Goal: Transaction & Acquisition: Book appointment/travel/reservation

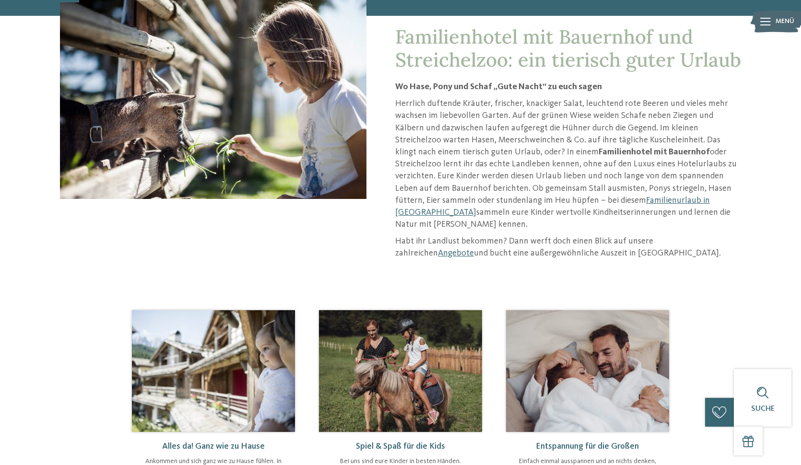
scroll to position [136, 0]
click at [541, 199] on link "Familienurlaub in [GEOGRAPHIC_DATA]" at bounding box center [552, 206] width 315 height 21
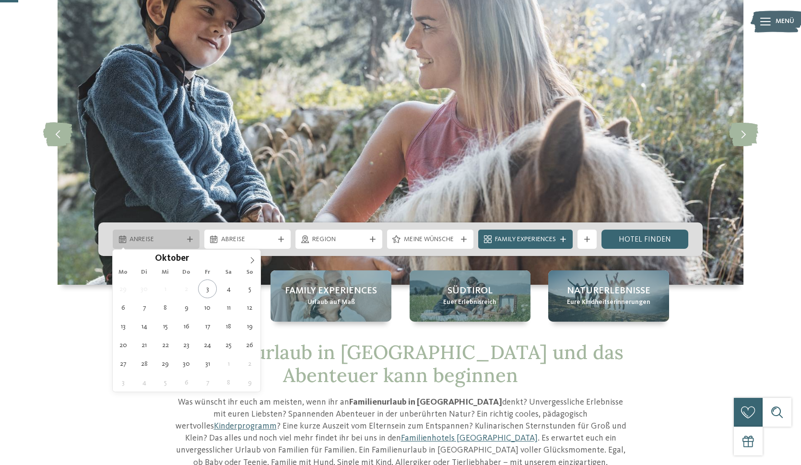
click at [160, 244] on span "Anreise" at bounding box center [155, 240] width 53 height 10
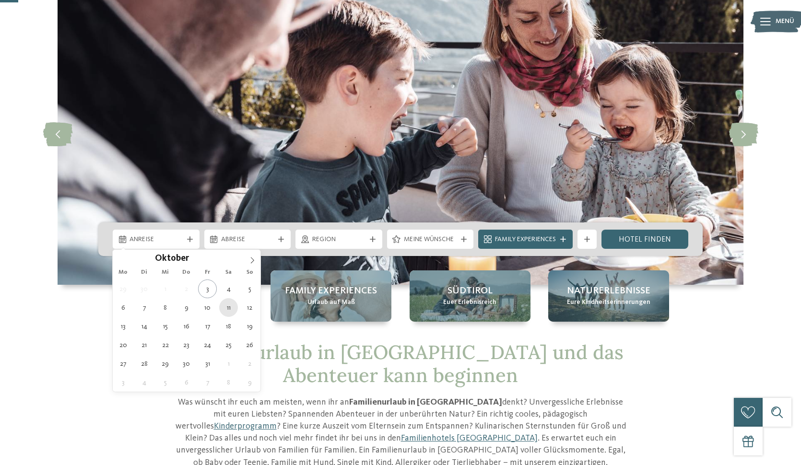
type div "11.10.2025"
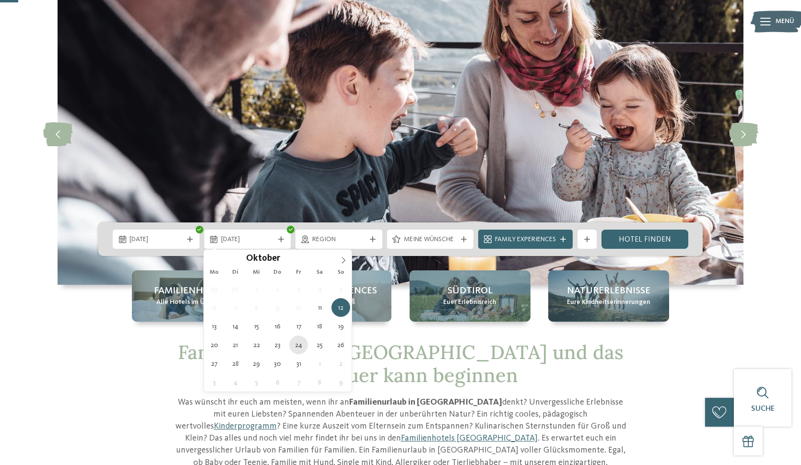
type div "24.10.2025"
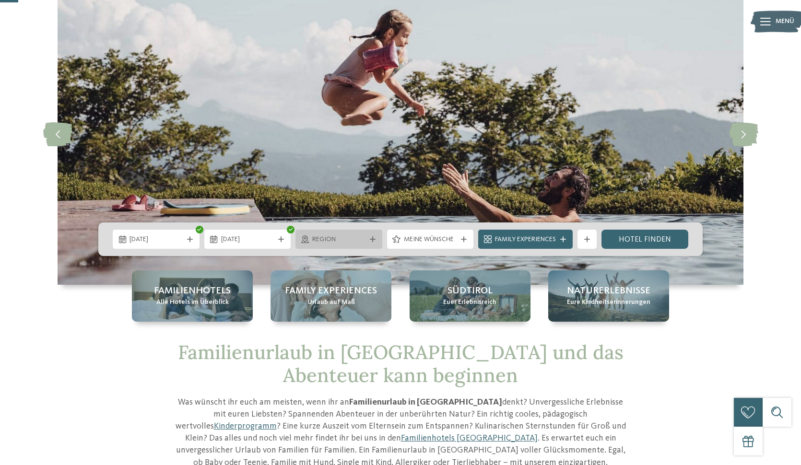
click at [359, 234] on div "Region" at bounding box center [339, 239] width 58 height 11
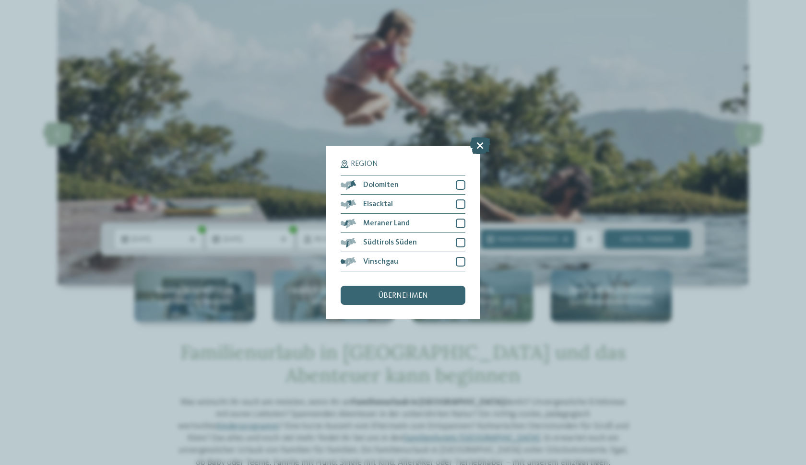
click at [482, 137] on icon at bounding box center [480, 145] width 21 height 17
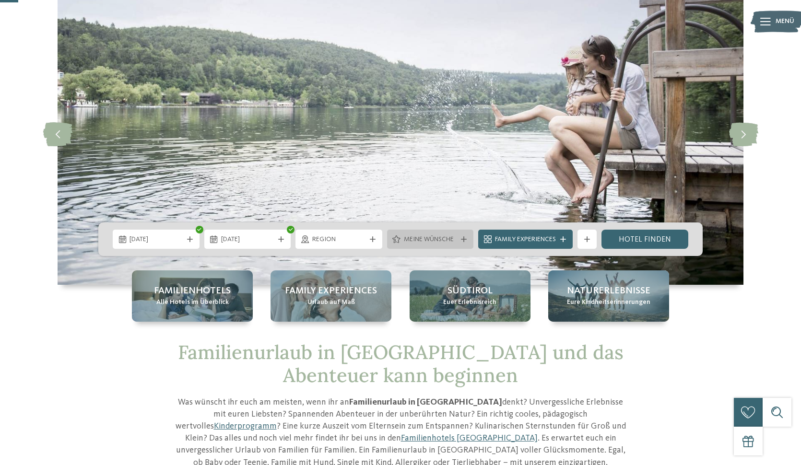
click at [429, 245] on div "Meine Wünsche" at bounding box center [430, 239] width 87 height 19
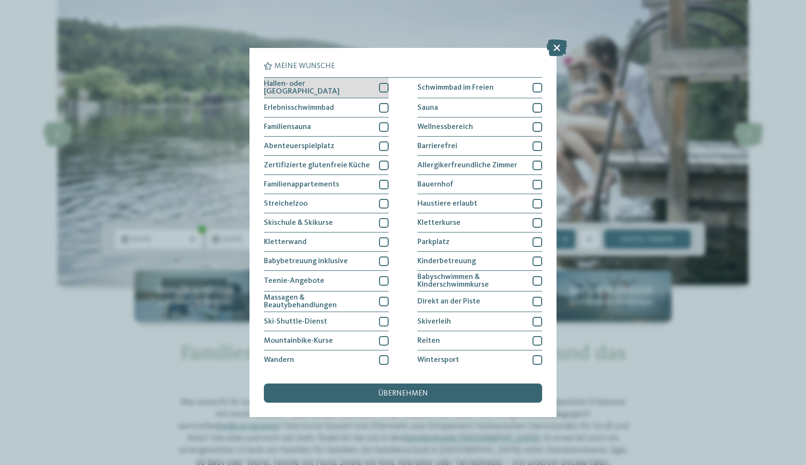
click at [384, 90] on div at bounding box center [384, 88] width 10 height 10
click at [384, 108] on div at bounding box center [384, 108] width 10 height 10
click at [381, 83] on div at bounding box center [384, 88] width 10 height 10
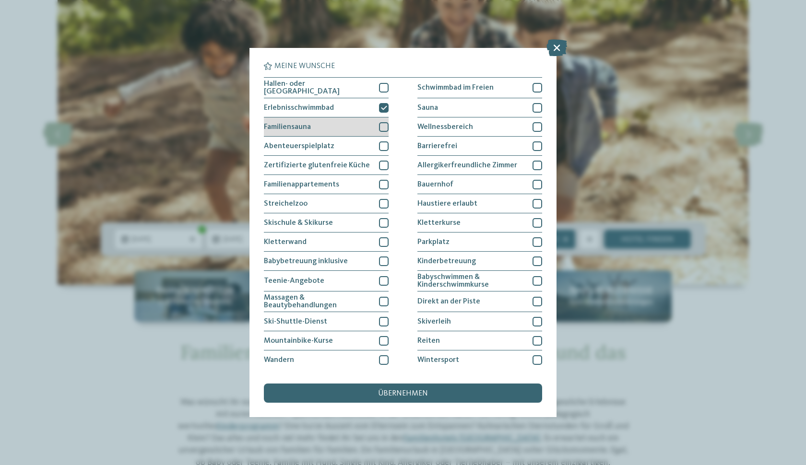
click at [383, 118] on div "Familiensauna" at bounding box center [326, 127] width 125 height 19
click at [385, 146] on div at bounding box center [384, 146] width 10 height 10
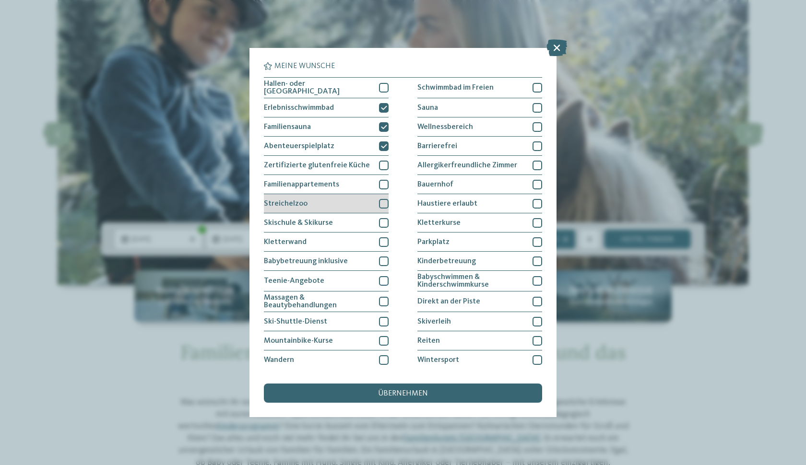
click at [383, 204] on div at bounding box center [384, 204] width 10 height 10
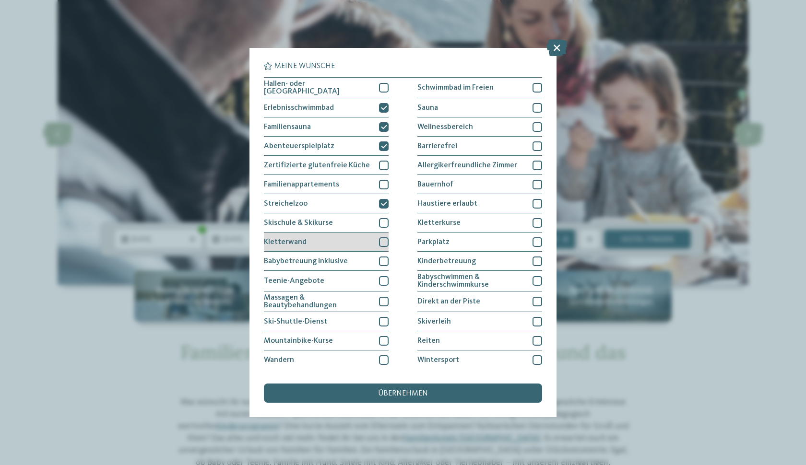
click at [384, 240] on div at bounding box center [384, 242] width 10 height 10
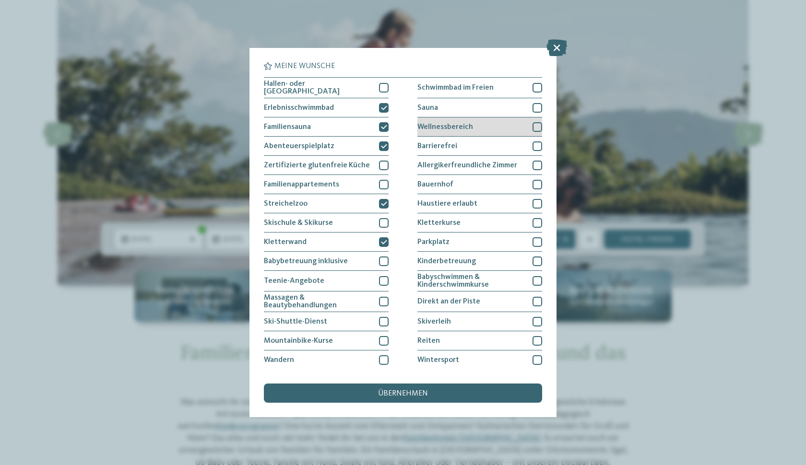
click at [533, 126] on div at bounding box center [537, 127] width 10 height 10
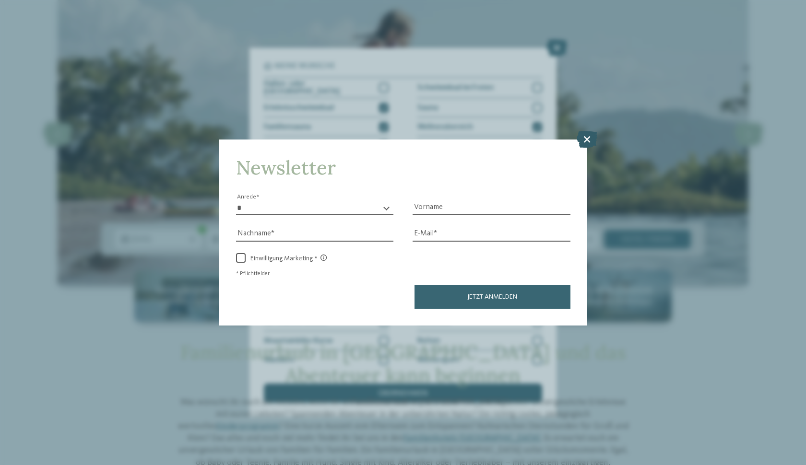
click at [588, 130] on icon at bounding box center [586, 138] width 21 height 17
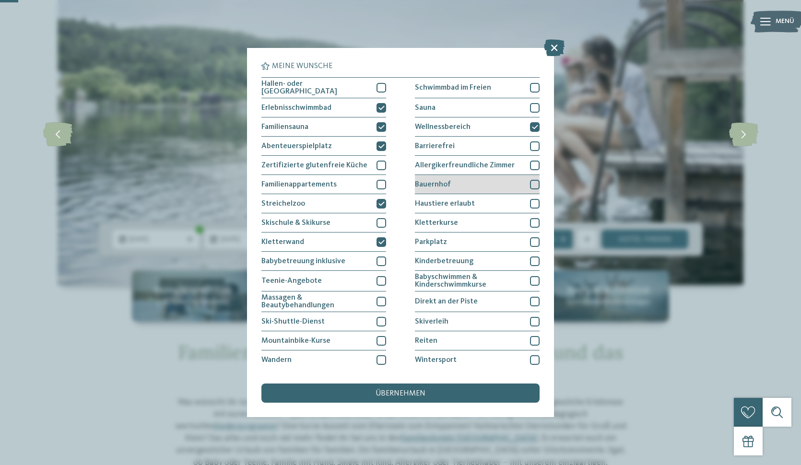
click at [534, 184] on div at bounding box center [535, 185] width 10 height 10
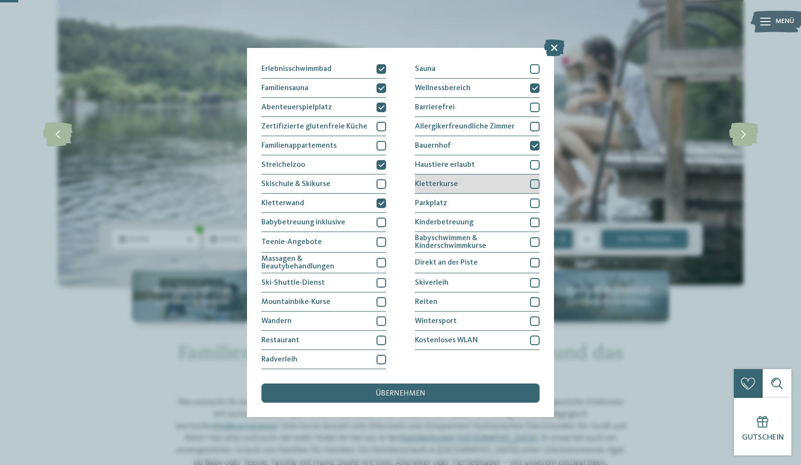
scroll to position [71, 0]
click at [531, 199] on div at bounding box center [535, 204] width 10 height 10
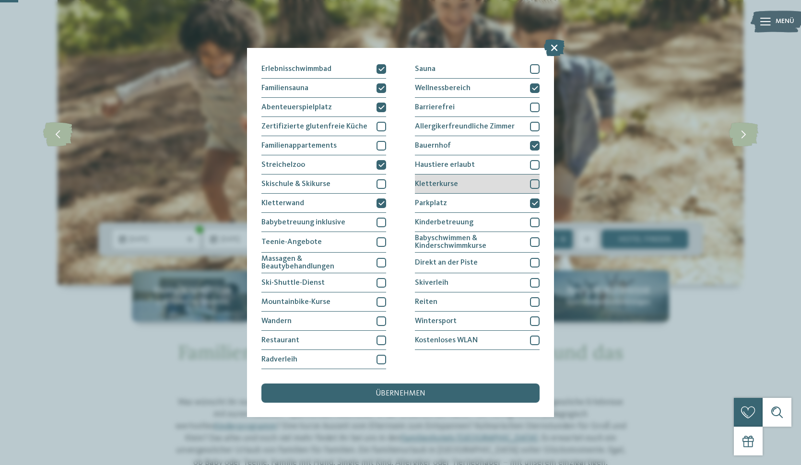
click at [534, 179] on div at bounding box center [535, 184] width 10 height 10
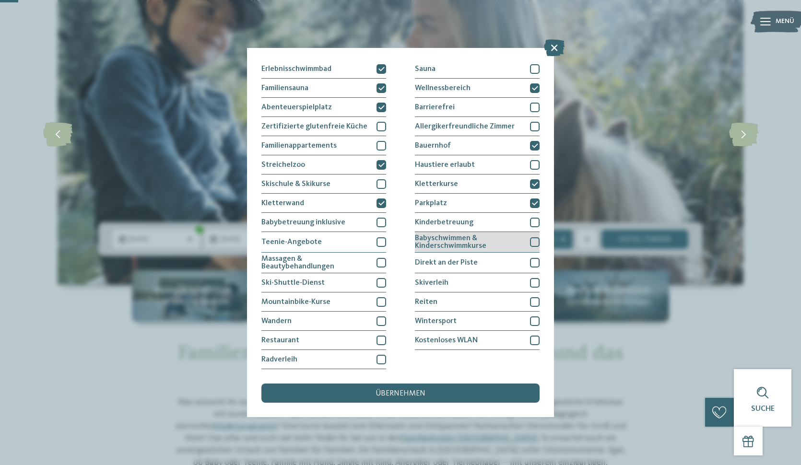
scroll to position [135, 0]
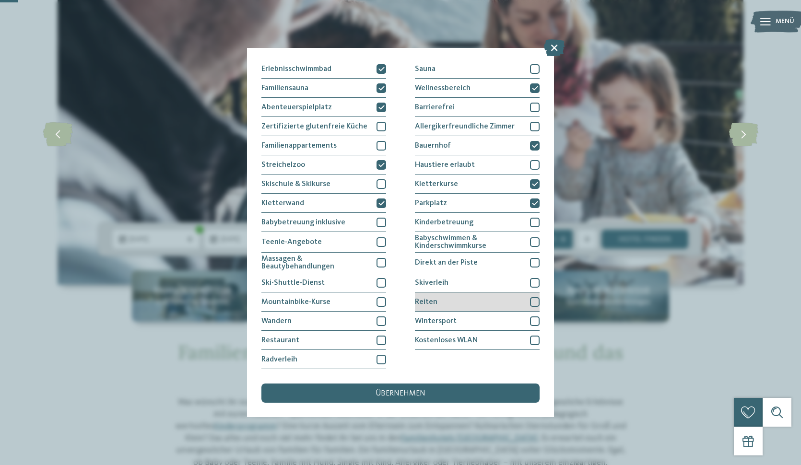
click at [533, 297] on div at bounding box center [535, 302] width 10 height 10
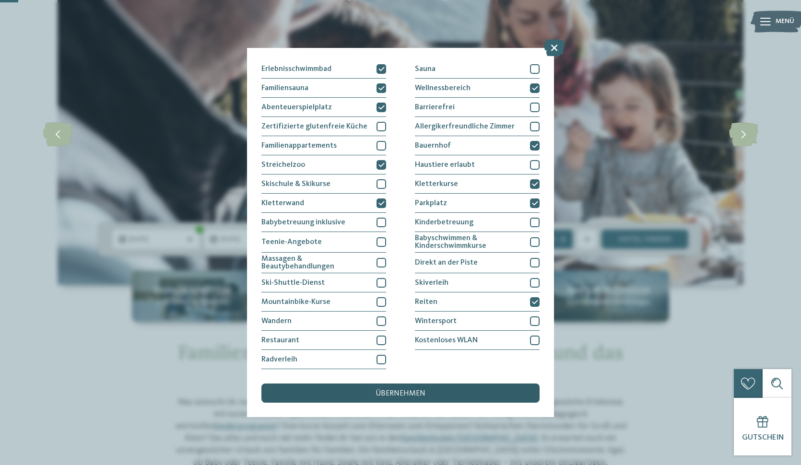
click at [472, 384] on div "übernehmen" at bounding box center [400, 393] width 278 height 19
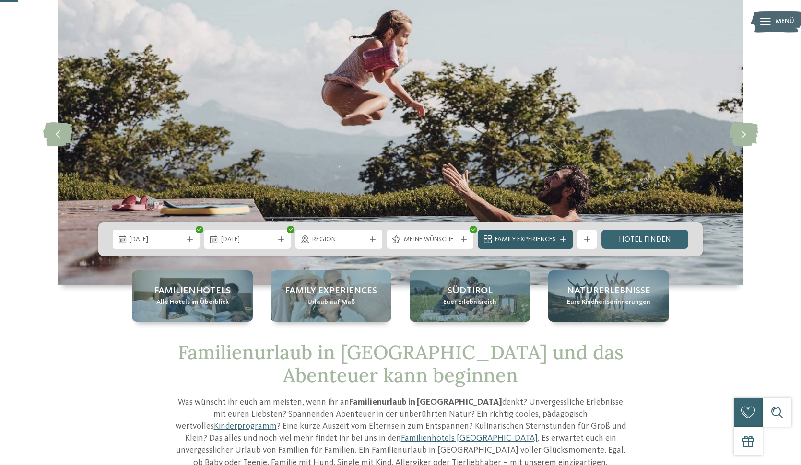
click at [551, 240] on span "Family Experiences" at bounding box center [525, 240] width 61 height 10
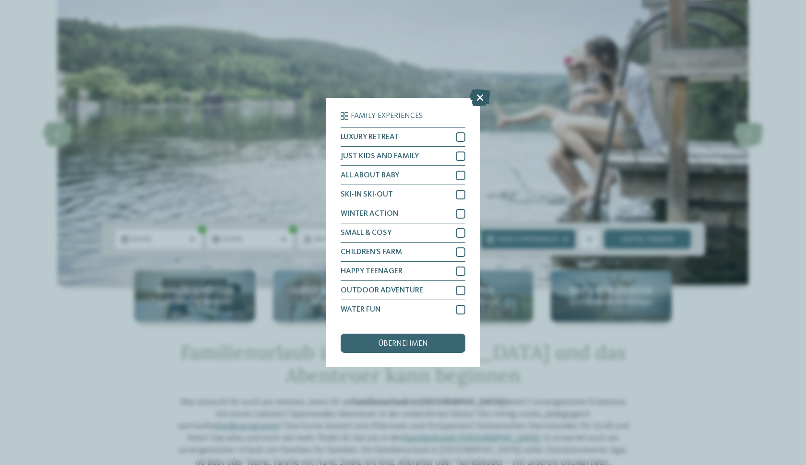
click at [482, 89] on icon at bounding box center [480, 97] width 21 height 17
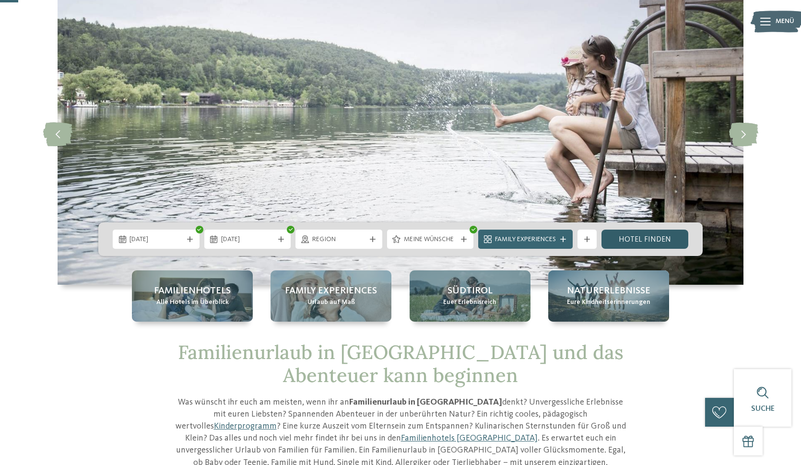
click at [656, 237] on link "Hotel finden" at bounding box center [644, 239] width 87 height 19
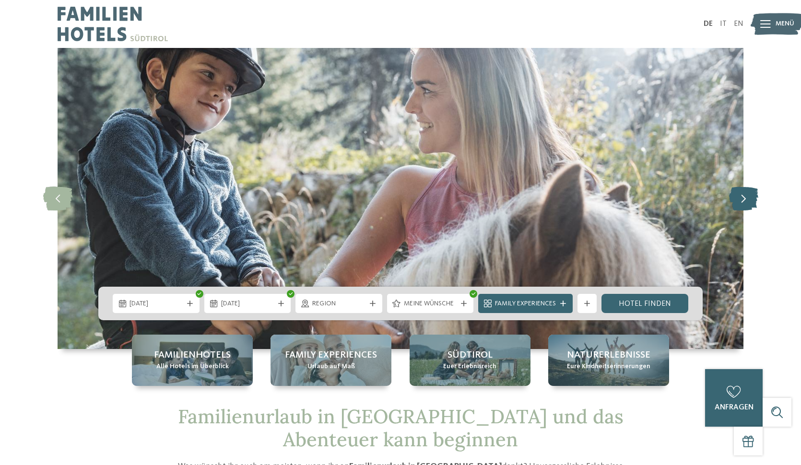
scroll to position [0, 0]
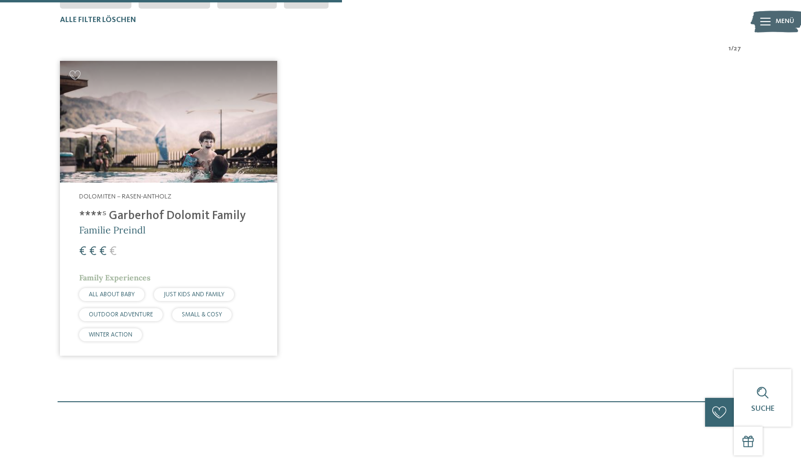
click at [160, 127] on img at bounding box center [168, 122] width 217 height 122
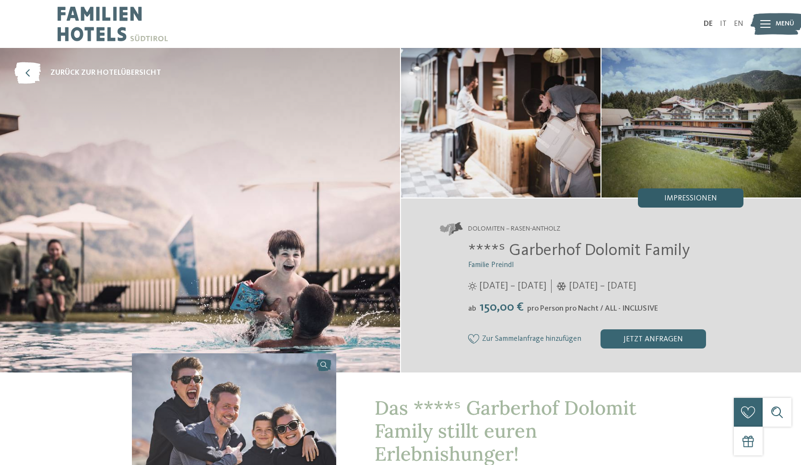
click at [695, 195] on span "Impressionen" at bounding box center [690, 199] width 53 height 8
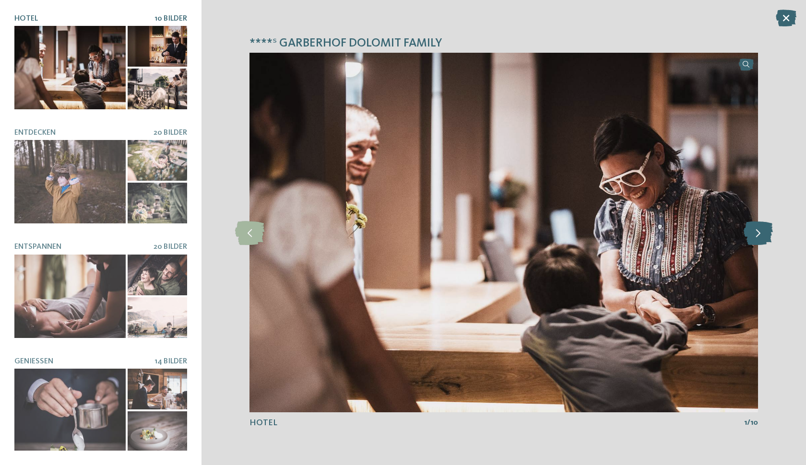
click at [759, 232] on icon at bounding box center [757, 233] width 29 height 24
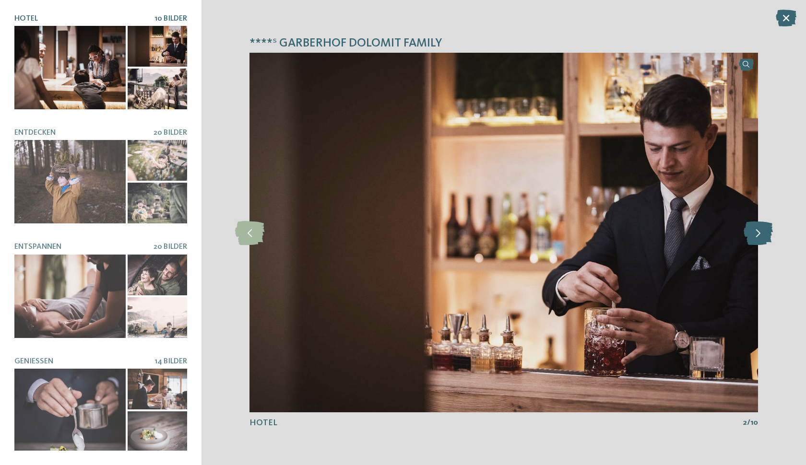
click at [759, 232] on icon at bounding box center [757, 233] width 29 height 24
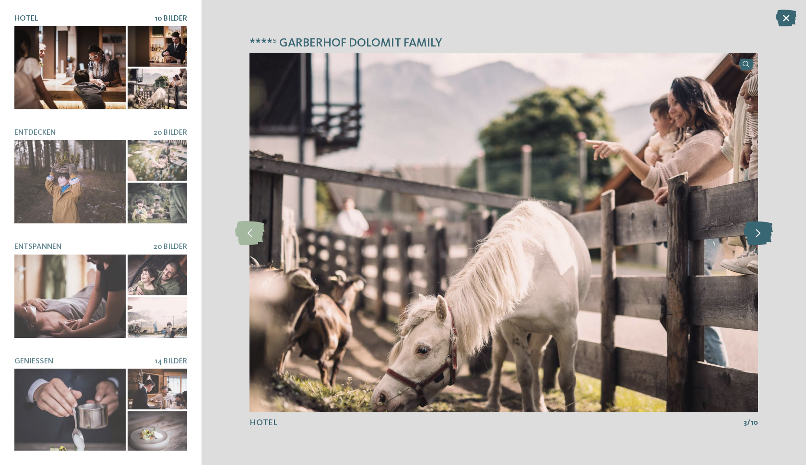
click at [763, 233] on icon at bounding box center [757, 233] width 29 height 24
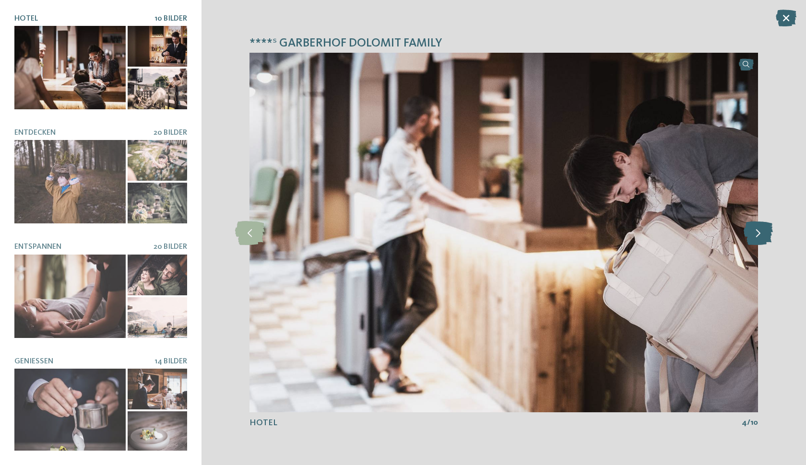
click at [763, 233] on icon at bounding box center [757, 233] width 29 height 24
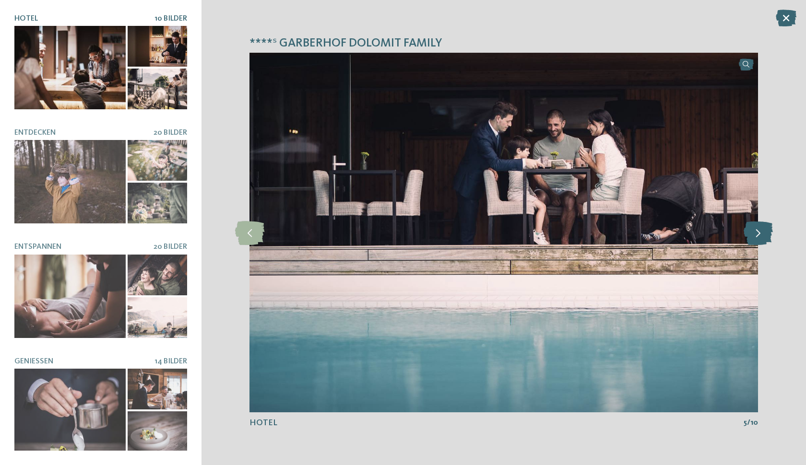
click at [764, 233] on icon at bounding box center [757, 233] width 29 height 24
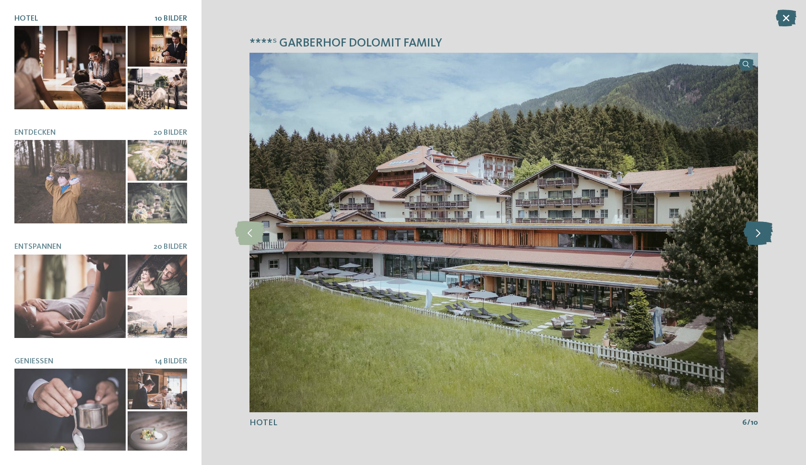
click at [764, 232] on icon at bounding box center [757, 233] width 29 height 24
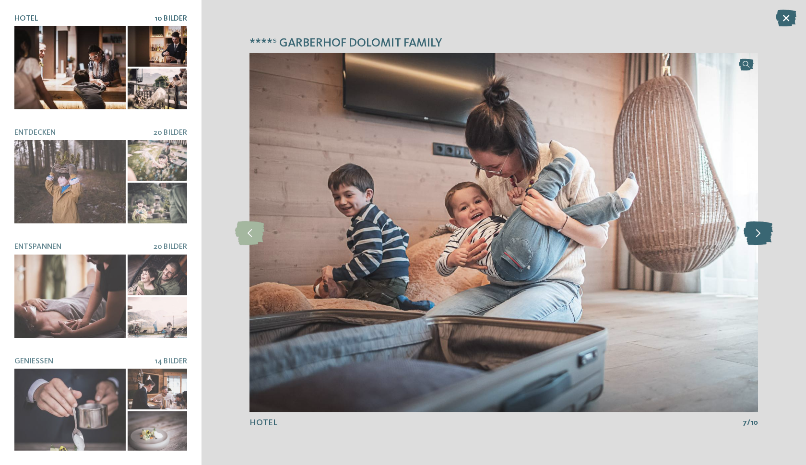
click at [764, 232] on icon at bounding box center [757, 233] width 29 height 24
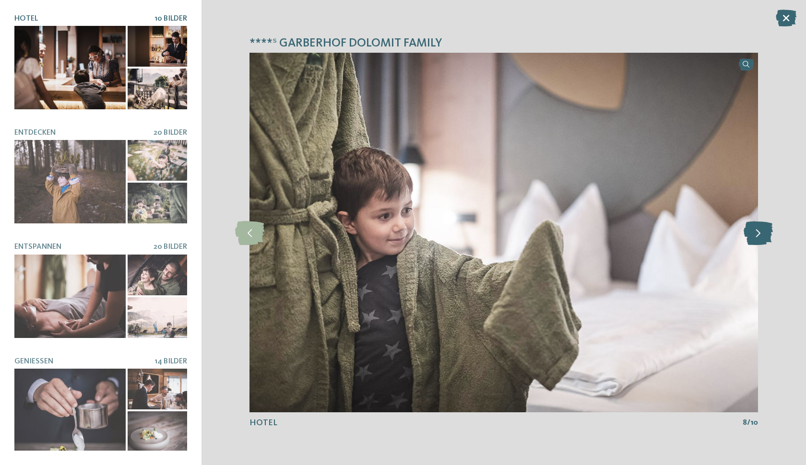
click at [764, 232] on icon at bounding box center [757, 233] width 29 height 24
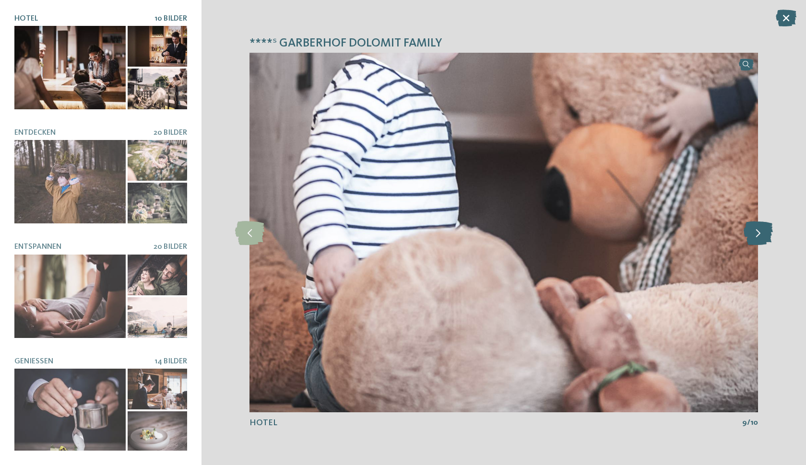
click at [764, 232] on icon at bounding box center [757, 233] width 29 height 24
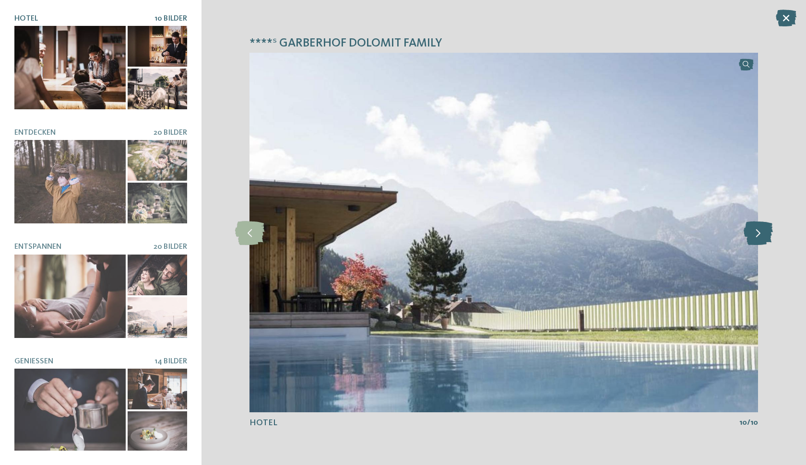
click at [764, 232] on icon at bounding box center [757, 233] width 29 height 24
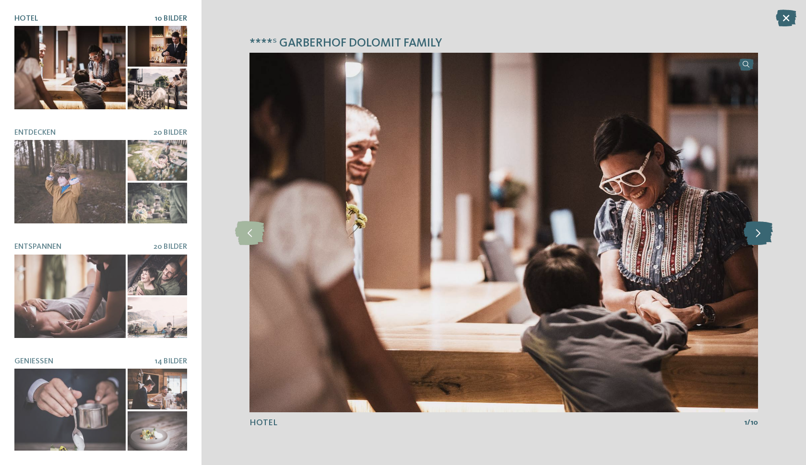
click at [764, 232] on icon at bounding box center [757, 233] width 29 height 24
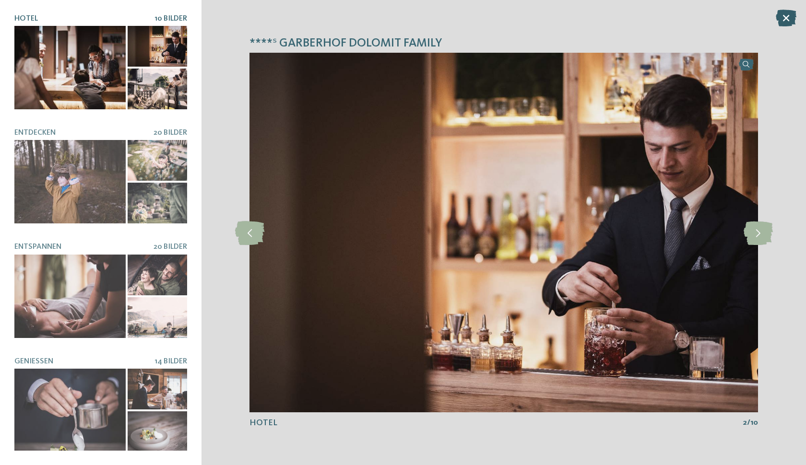
click at [787, 20] on icon at bounding box center [786, 18] width 21 height 17
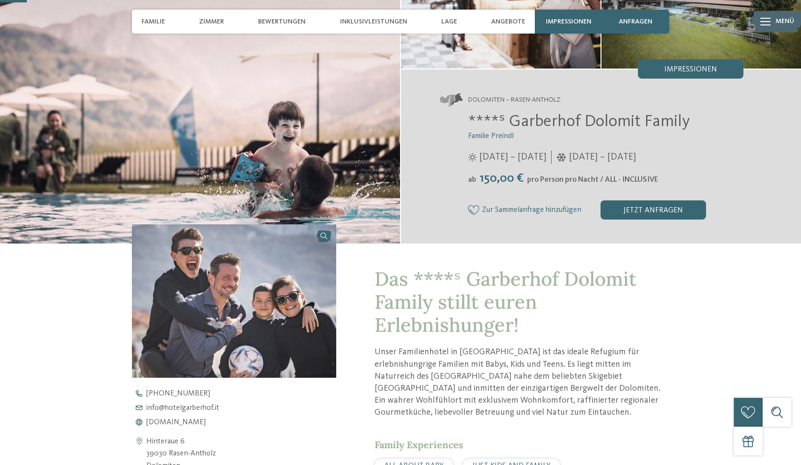
scroll to position [129, 0]
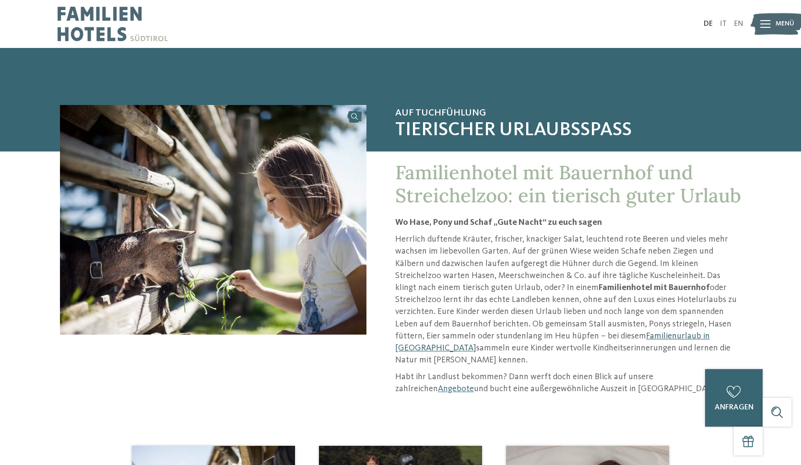
click at [563, 336] on link "Familienurlaub in [GEOGRAPHIC_DATA]" at bounding box center [552, 342] width 315 height 21
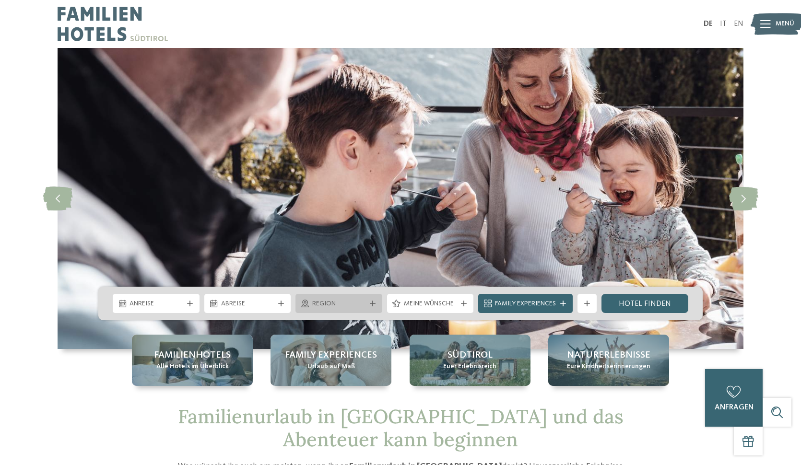
click at [331, 304] on span "Region" at bounding box center [338, 304] width 53 height 10
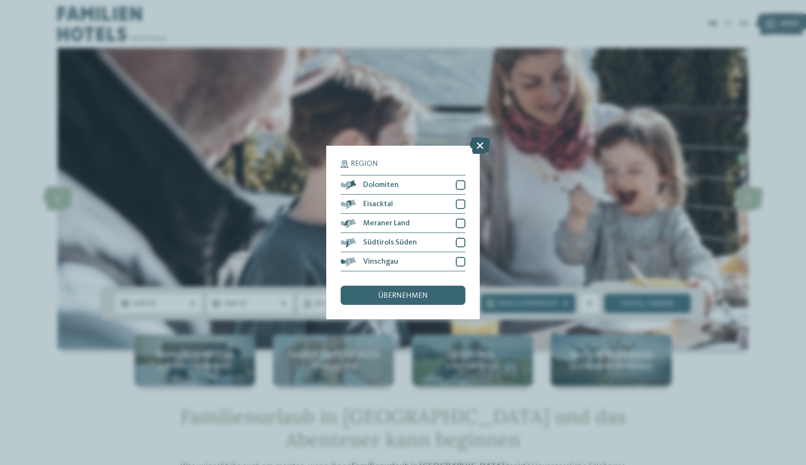
click at [482, 137] on icon at bounding box center [480, 145] width 21 height 17
